Goal: Navigation & Orientation: Go to known website

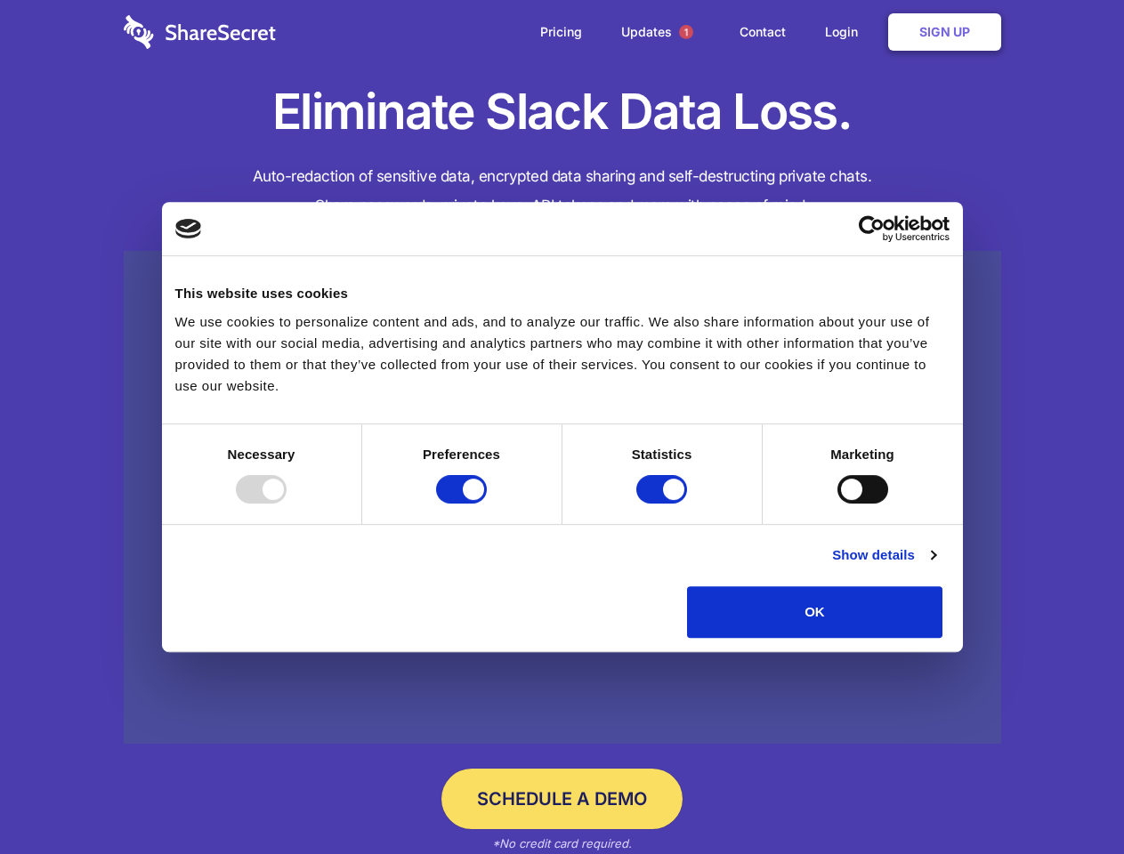
click at [286, 503] on div at bounding box center [261, 489] width 51 height 28
click at [487, 503] on input "Preferences" at bounding box center [461, 489] width 51 height 28
checkbox input "false"
click at [664, 503] on input "Statistics" at bounding box center [661, 489] width 51 height 28
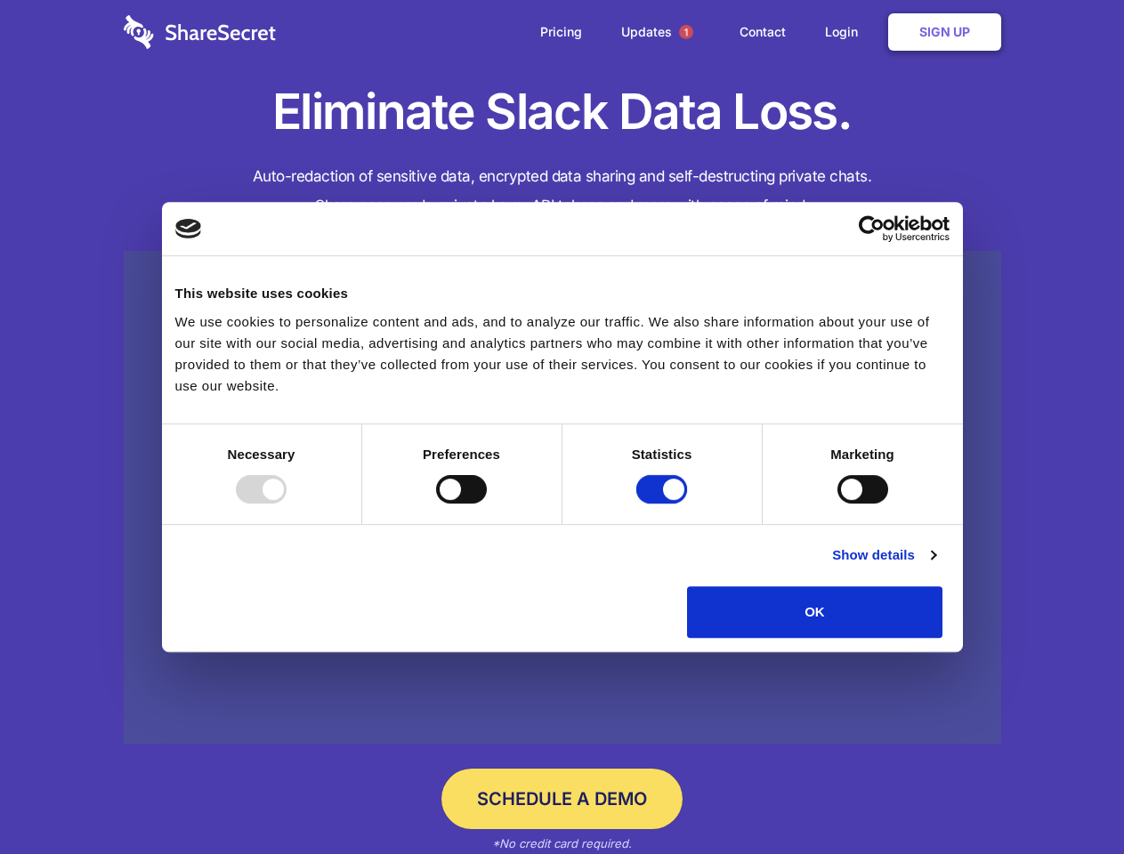
checkbox input "false"
click at [837, 503] on input "Marketing" at bounding box center [862, 489] width 51 height 28
checkbox input "true"
click at [935, 566] on link "Show details" at bounding box center [883, 554] width 103 height 21
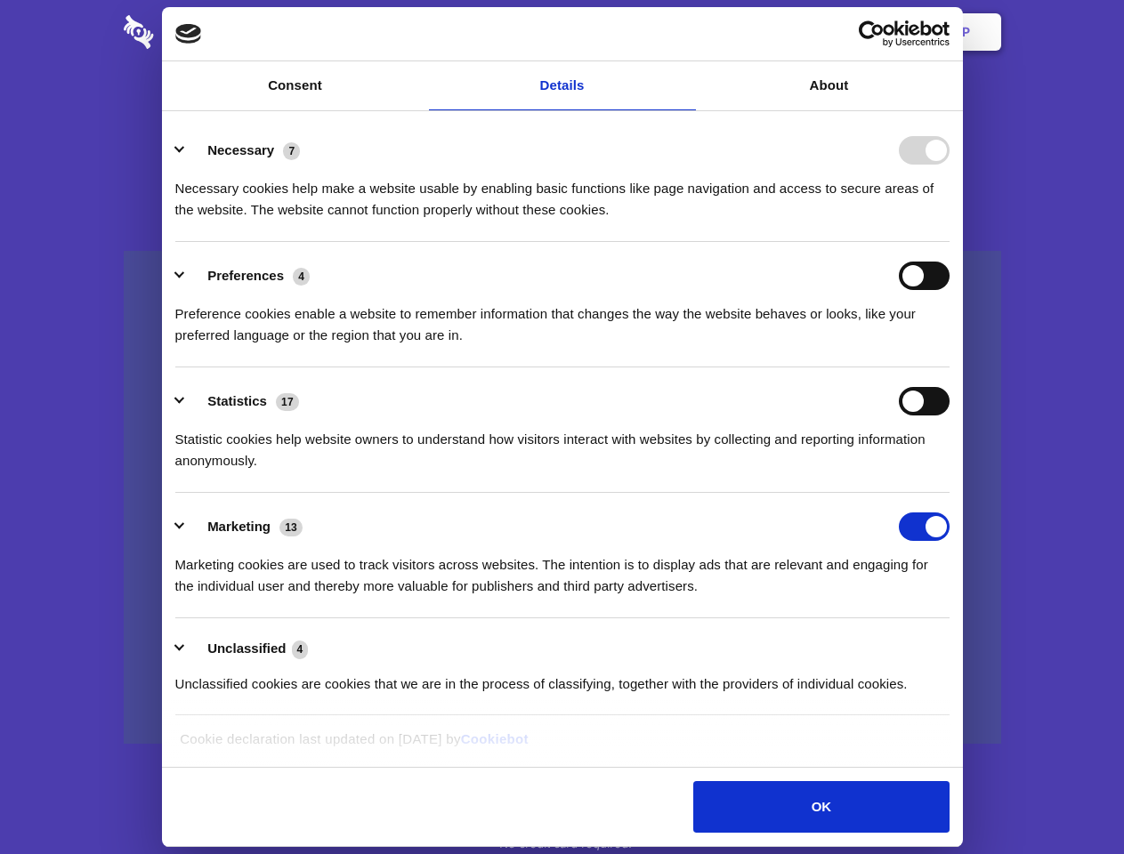
click at [949, 242] on li "Necessary 7 Necessary cookies help make a website usable by enabling basic func…" at bounding box center [562, 179] width 774 height 125
